Goal: Task Accomplishment & Management: Complete application form

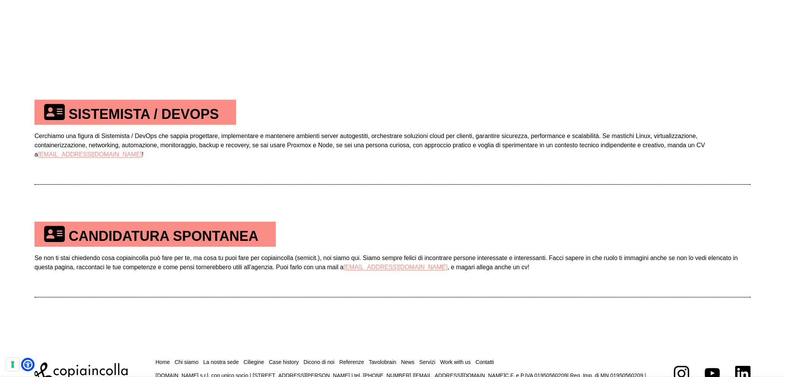
scroll to position [575, 0]
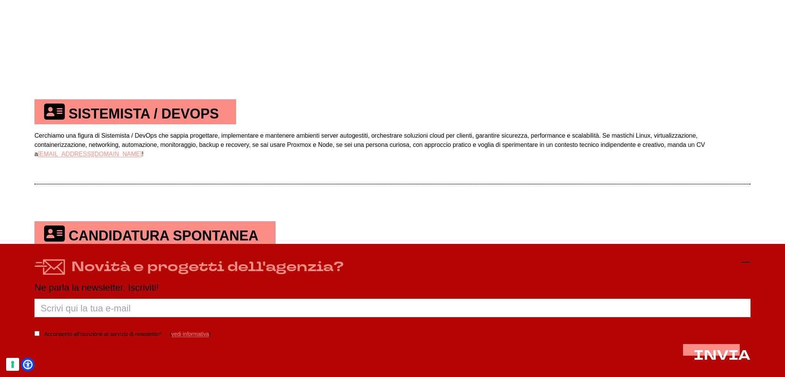
click at [748, 259] on icon at bounding box center [746, 262] width 9 height 9
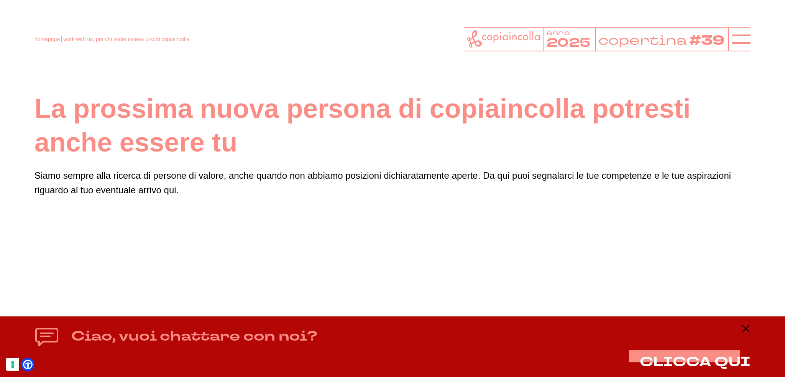
scroll to position [0, 0]
